Goal: Navigation & Orientation: Find specific page/section

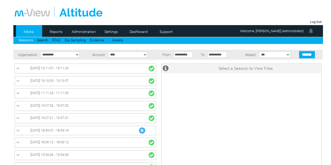
drag, startPoint x: 0, startPoint y: 0, endPoint x: 30, endPoint y: 31, distance: 43.2
click at [30, 31] on link "Media" at bounding box center [28, 32] width 25 height 8
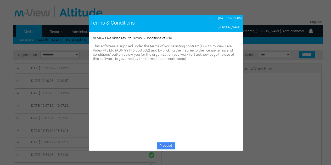
click at [166, 148] on link "Proceed" at bounding box center [166, 145] width 18 height 7
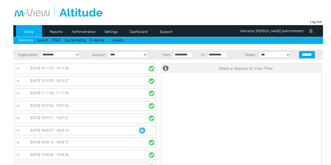
click at [29, 30] on link "Media" at bounding box center [28, 32] width 25 height 8
click at [166, 30] on link "Support" at bounding box center [166, 32] width 25 height 8
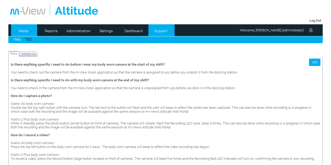
click at [22, 31] on link "Media" at bounding box center [23, 31] width 25 height 8
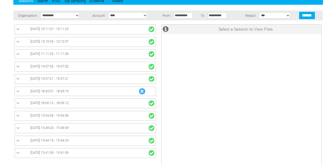
scroll to position [52, 0]
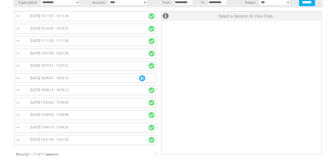
click at [75, 142] on link "03/10/2025 15:41:09 - 15:41:09" at bounding box center [85, 140] width 138 height 7
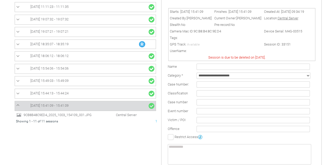
scroll to position [1, 0]
click at [103, 92] on link "03/10/2025 15:44:13 - 15:44:24" at bounding box center [85, 93] width 138 height 7
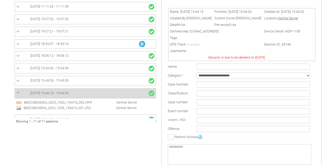
click at [100, 79] on link "03/10/2025 15:49:03 - 15:49:09" at bounding box center [85, 81] width 138 height 7
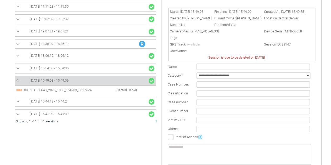
click at [100, 67] on link "03/10/2025 15:54:06 - 15:54:06" at bounding box center [85, 68] width 138 height 7
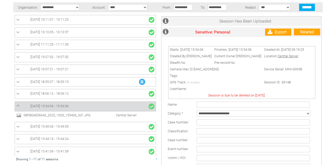
scroll to position [0, 0]
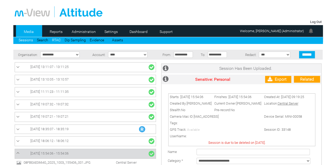
click at [56, 40] on link "RTAC" at bounding box center [56, 40] width 9 height 4
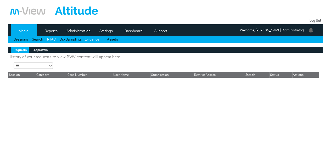
click at [96, 41] on link "Evidence" at bounding box center [92, 39] width 14 height 4
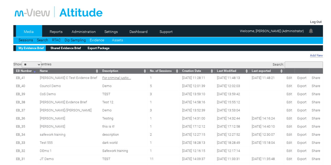
click at [119, 41] on link "Assets" at bounding box center [117, 40] width 11 height 4
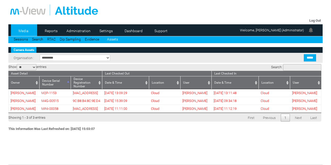
select select "**"
click at [155, 29] on link "Support" at bounding box center [161, 31] width 25 height 8
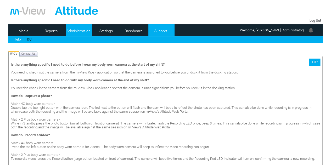
click at [83, 32] on link "Administration" at bounding box center [78, 31] width 25 height 8
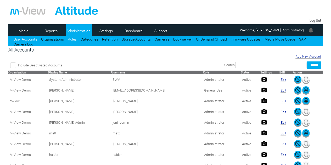
click at [73, 39] on link "Roles" at bounding box center [72, 39] width 9 height 4
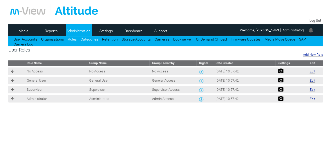
click at [94, 41] on link "Categories" at bounding box center [90, 39] width 18 height 4
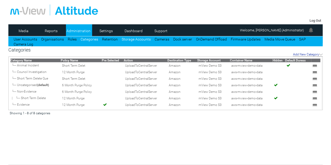
click at [132, 39] on link "Storage Accounts" at bounding box center [136, 39] width 29 height 4
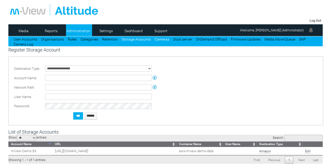
click at [157, 39] on link "Cameras" at bounding box center [162, 39] width 15 height 4
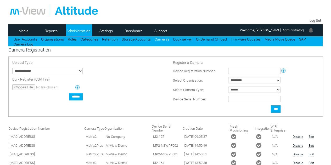
type input "**********"
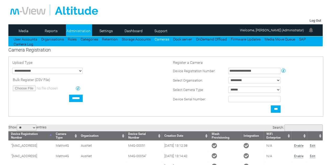
click at [80, 70] on select "**********" at bounding box center [47, 71] width 70 height 6
click at [112, 66] on div "**********" at bounding box center [70, 81] width 120 height 45
click at [19, 26] on li "Media" at bounding box center [24, 30] width 26 height 12
click at [21, 30] on link "Media" at bounding box center [23, 31] width 25 height 8
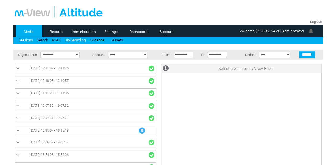
click at [77, 41] on link "Dip Sampling" at bounding box center [75, 40] width 21 height 4
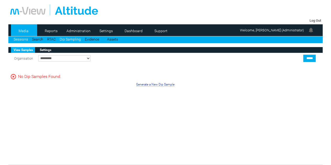
click at [24, 41] on link "Sessions" at bounding box center [21, 39] width 14 height 4
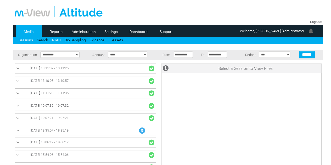
click at [59, 42] on link "RTAC" at bounding box center [56, 40] width 9 height 4
